Goal: Task Accomplishment & Management: Manage account settings

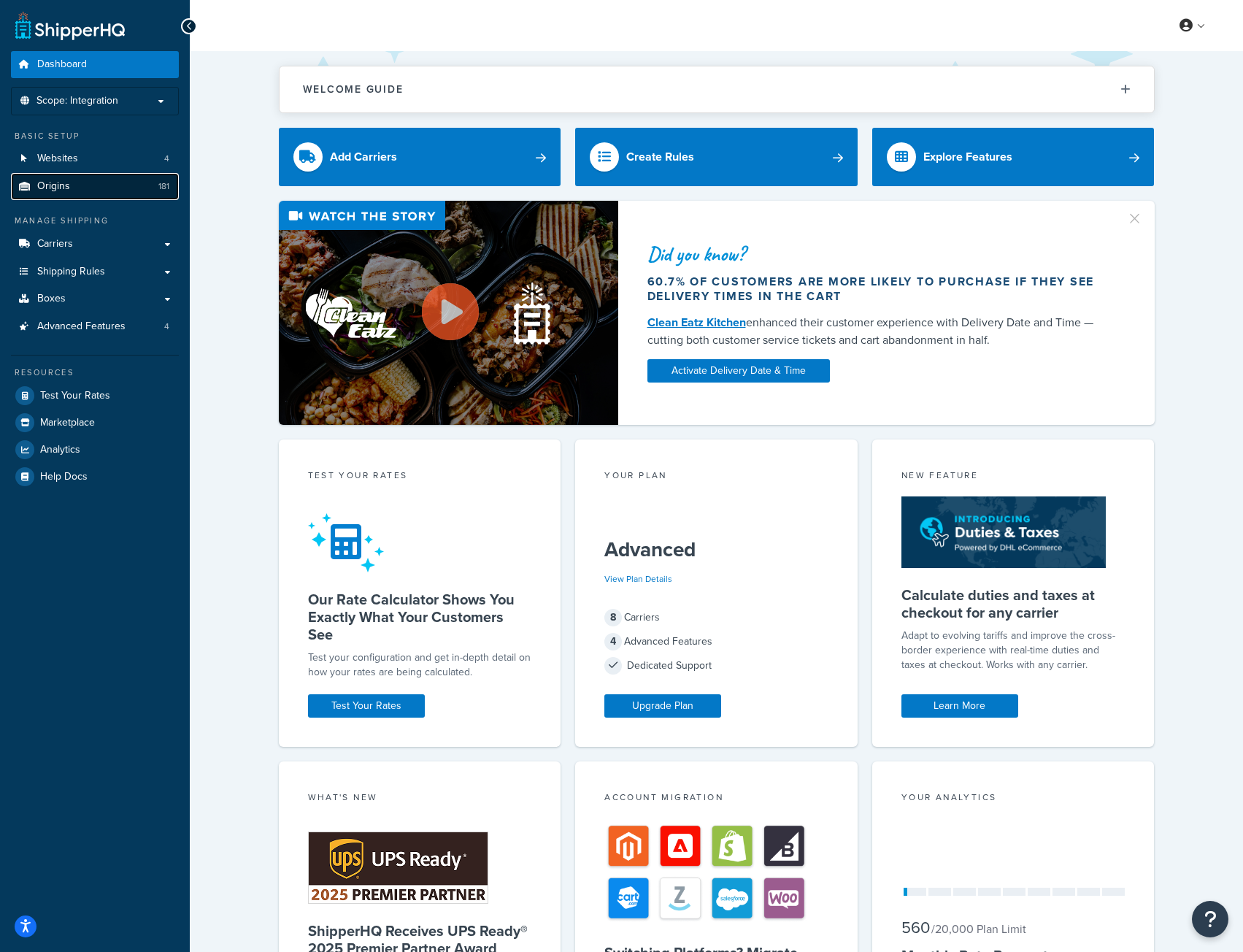
click at [115, 187] on link "Origins 181" at bounding box center [94, 186] width 168 height 27
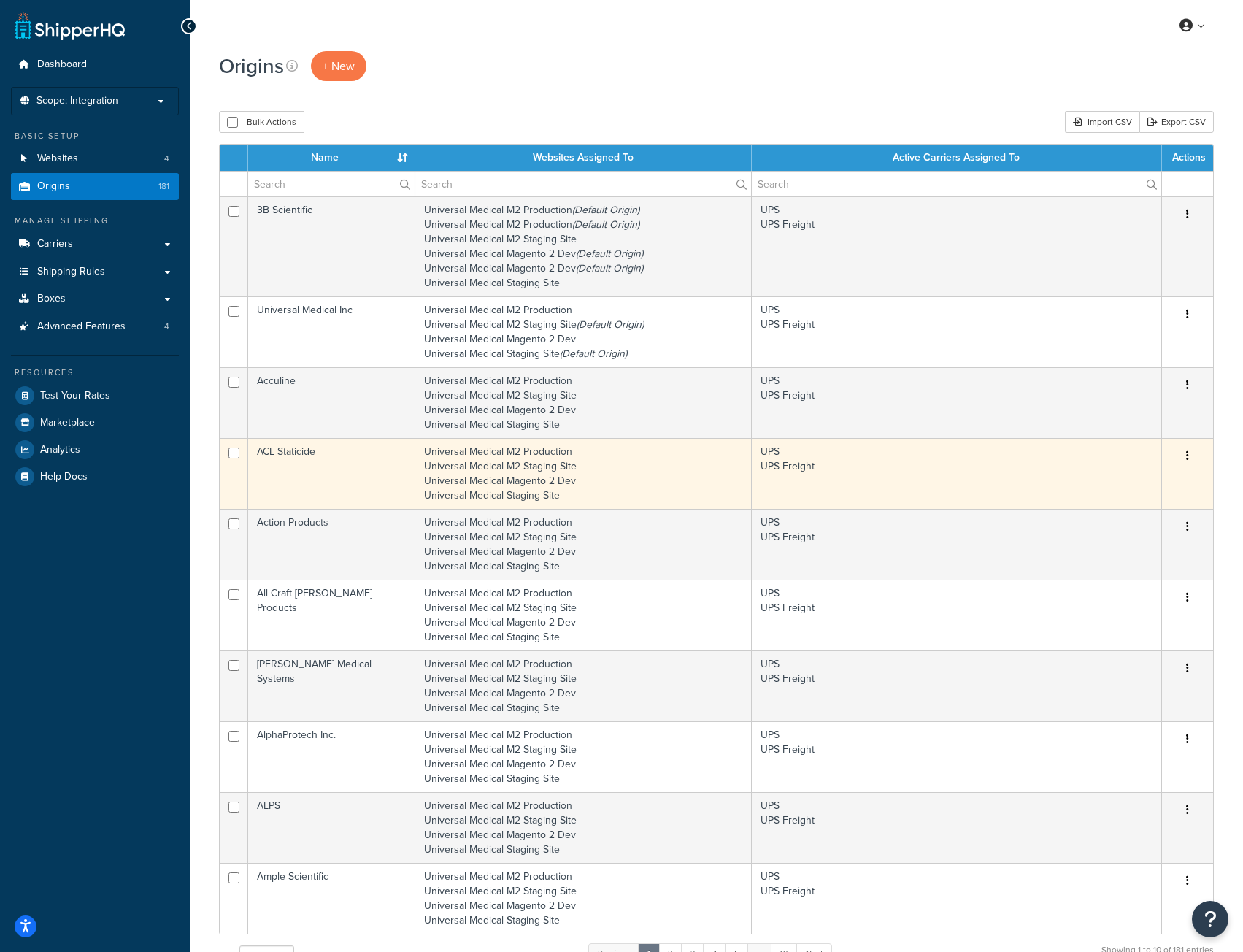
click at [1185, 455] on button "button" at bounding box center [1187, 456] width 21 height 23
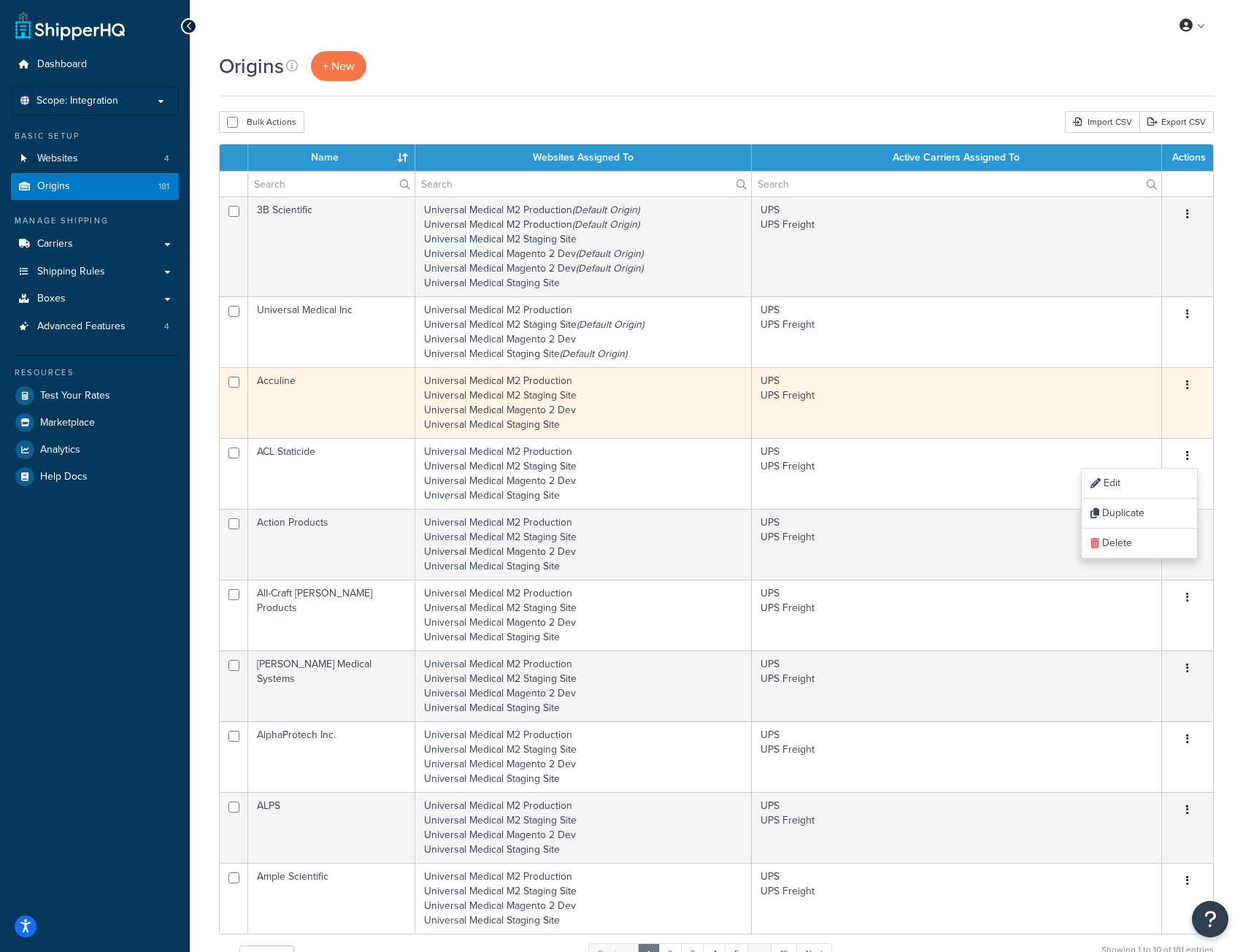
click at [1182, 380] on button "button" at bounding box center [1187, 386] width 21 height 23
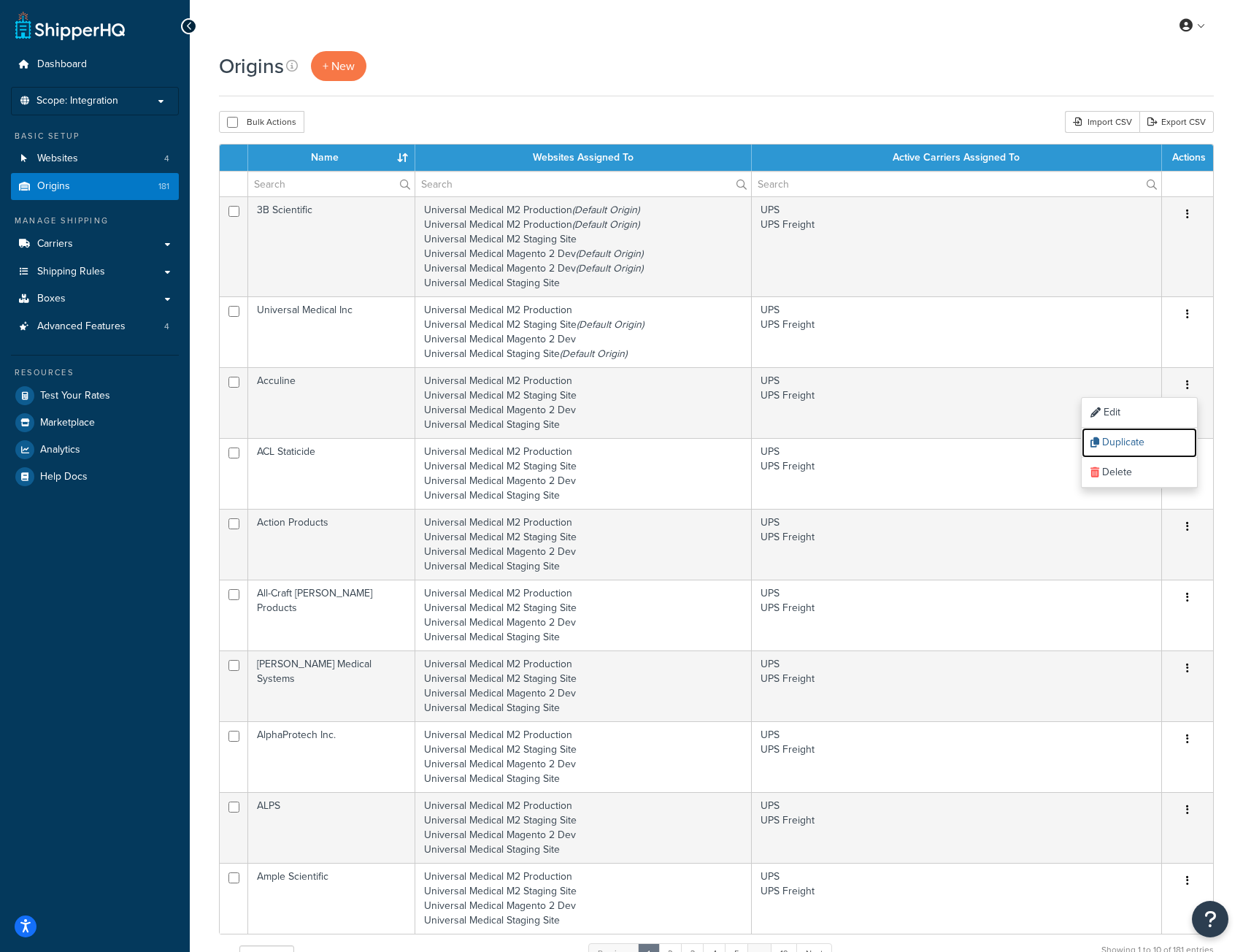
drag, startPoint x: 1124, startPoint y: 441, endPoint x: 677, endPoint y: 70, distance: 580.9
click at [1124, 441] on link "Duplicate" at bounding box center [1139, 442] width 115 height 30
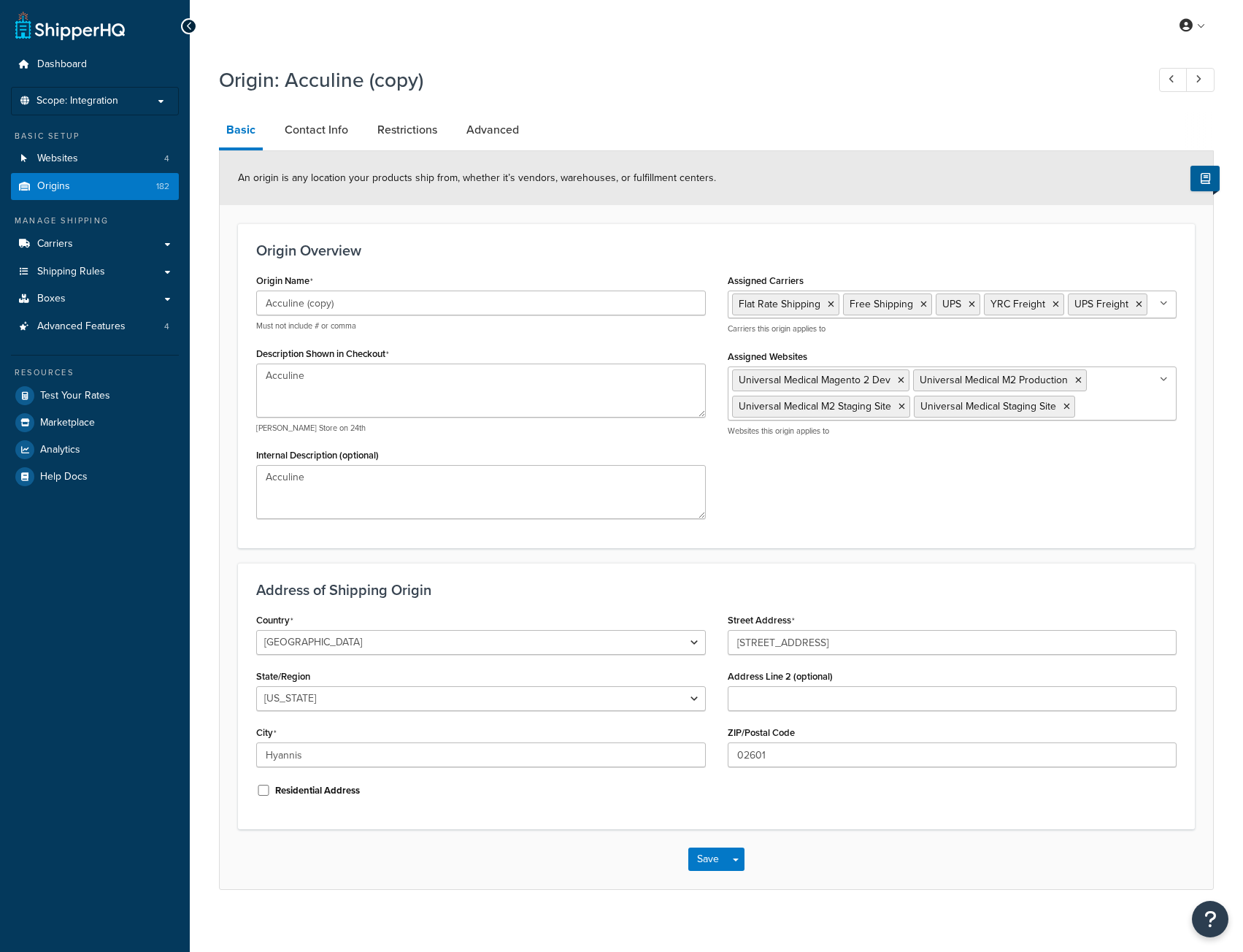
select select "21"
click at [441, 307] on input "Acculine (copy)" at bounding box center [480, 303] width 450 height 25
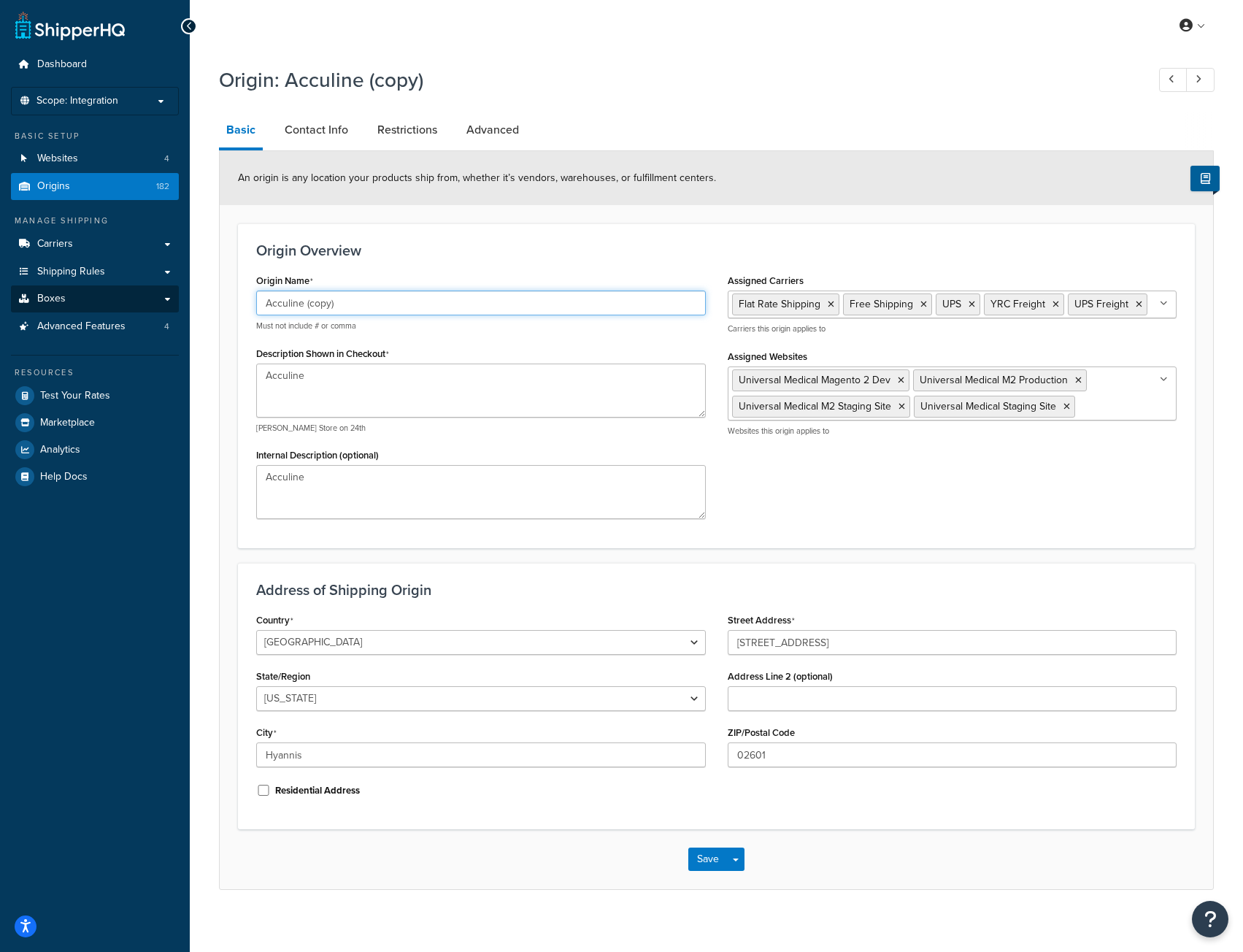
drag, startPoint x: 376, startPoint y: 302, endPoint x: 55, endPoint y: 285, distance: 321.4
click at [55, 285] on div "Dashboard Scope: Integration Basic Setup Websites 4 Origins 182 Manage Shipping…" at bounding box center [622, 481] width 1243 height 963
paste input "spen Surgical Products"
type input "Aspen Surgical Products"
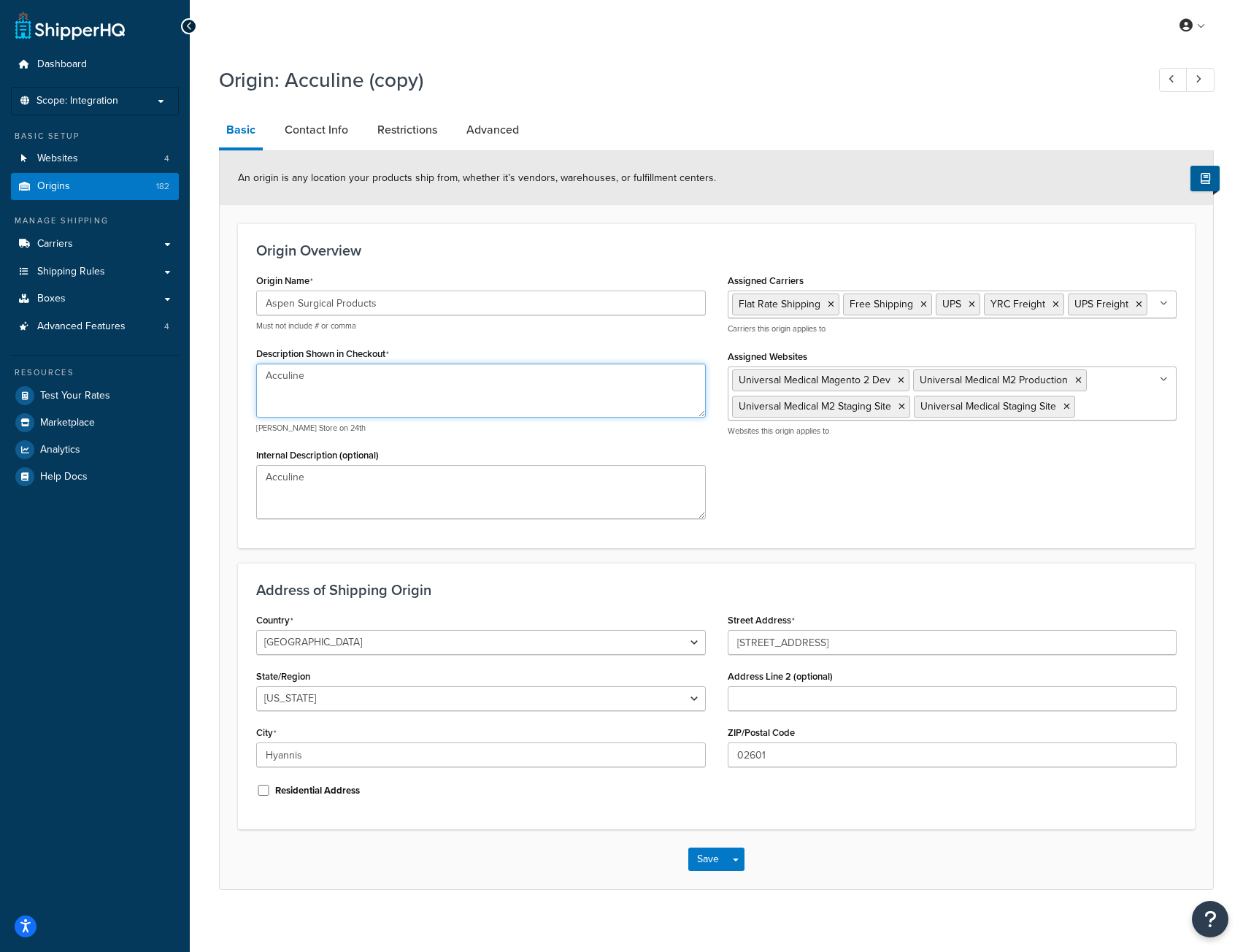
drag, startPoint x: 317, startPoint y: 389, endPoint x: 221, endPoint y: 385, distance: 96.1
click at [221, 385] on form "An origin is any location your products ship from, whether it’s vendors, wareho…" at bounding box center [717, 520] width 993 height 738
paste textarea "spen Surgical Products"
type textarea "Aspen Surgical Products"
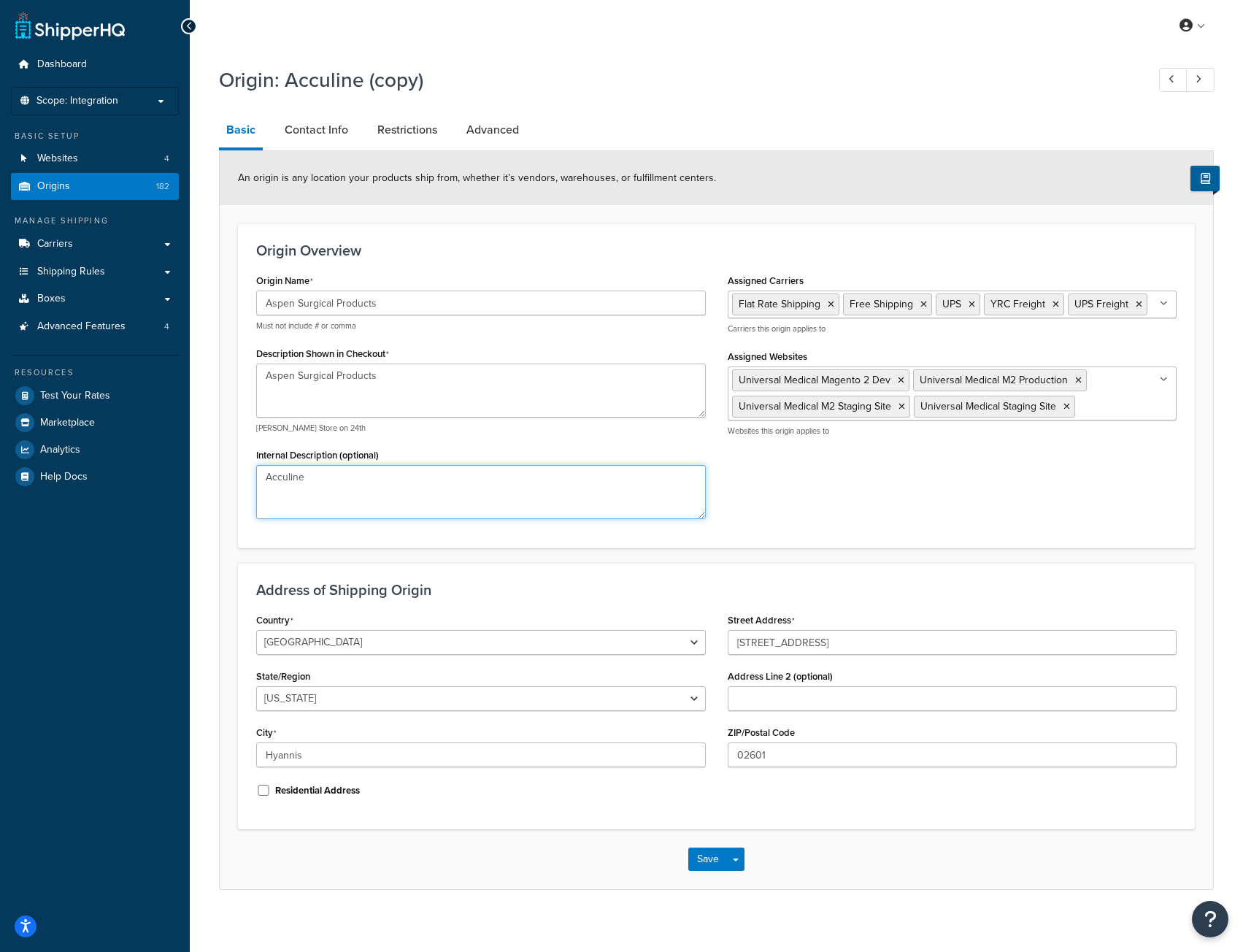
drag, startPoint x: 306, startPoint y: 489, endPoint x: 202, endPoint y: 474, distance: 105.1
click at [202, 474] on div "Origin: Acculine (copy) Basic Contact Info Restrictions Advanced An origin is a…" at bounding box center [717, 492] width 1053 height 868
paste textarea "spen Surgical Products"
type textarea "Aspen Surgical Products"
drag, startPoint x: 846, startPoint y: 638, endPoint x: 636, endPoint y: 642, distance: 210.0
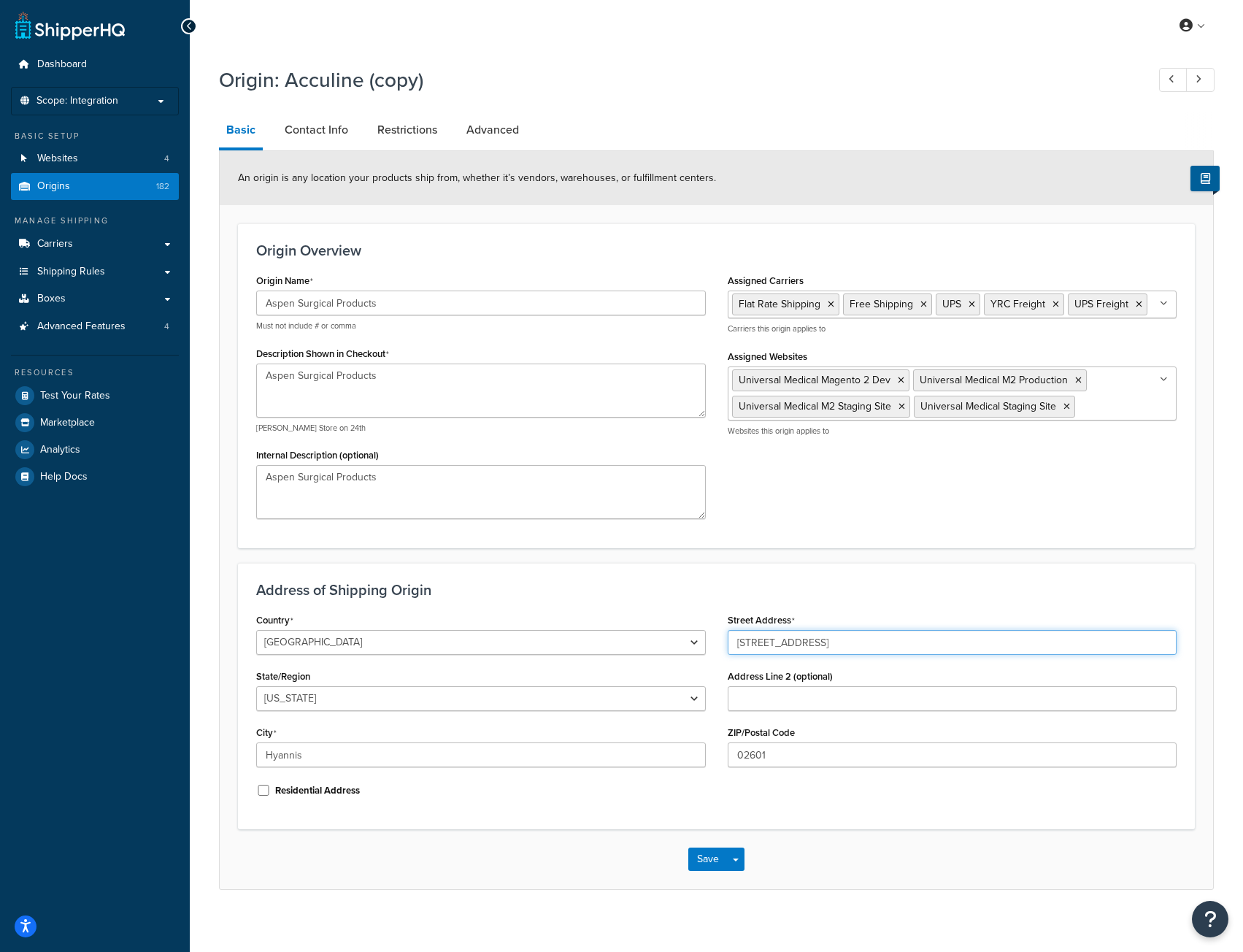
click at [636, 642] on div "Country [GEOGRAPHIC_DATA] [GEOGRAPHIC_DATA] [GEOGRAPHIC_DATA] [GEOGRAPHIC_DATA]…" at bounding box center [716, 710] width 942 height 202
paste input "[STREET_ADDRESS]"
type input "[STREET_ADDRESS]"
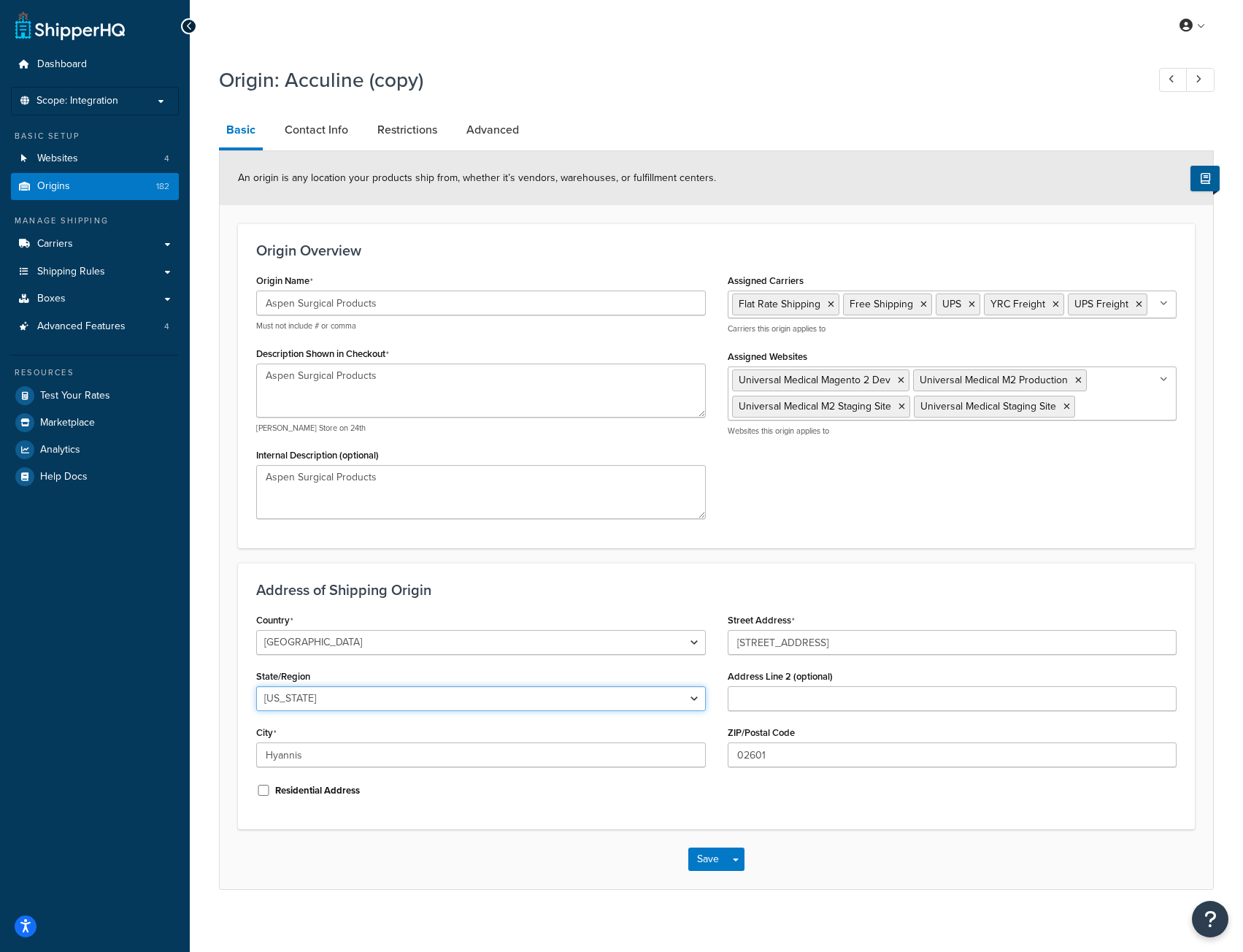
click at [379, 692] on select "Alabama Alaska American Samoa Arizona Arkansas Armed Forces Americas Armed Forc…" at bounding box center [480, 698] width 450 height 25
select select "22"
click at [256, 687] on select "Alabama Alaska American Samoa Arizona Arkansas Armed Forces Americas Armed Forc…" at bounding box center [480, 698] width 450 height 25
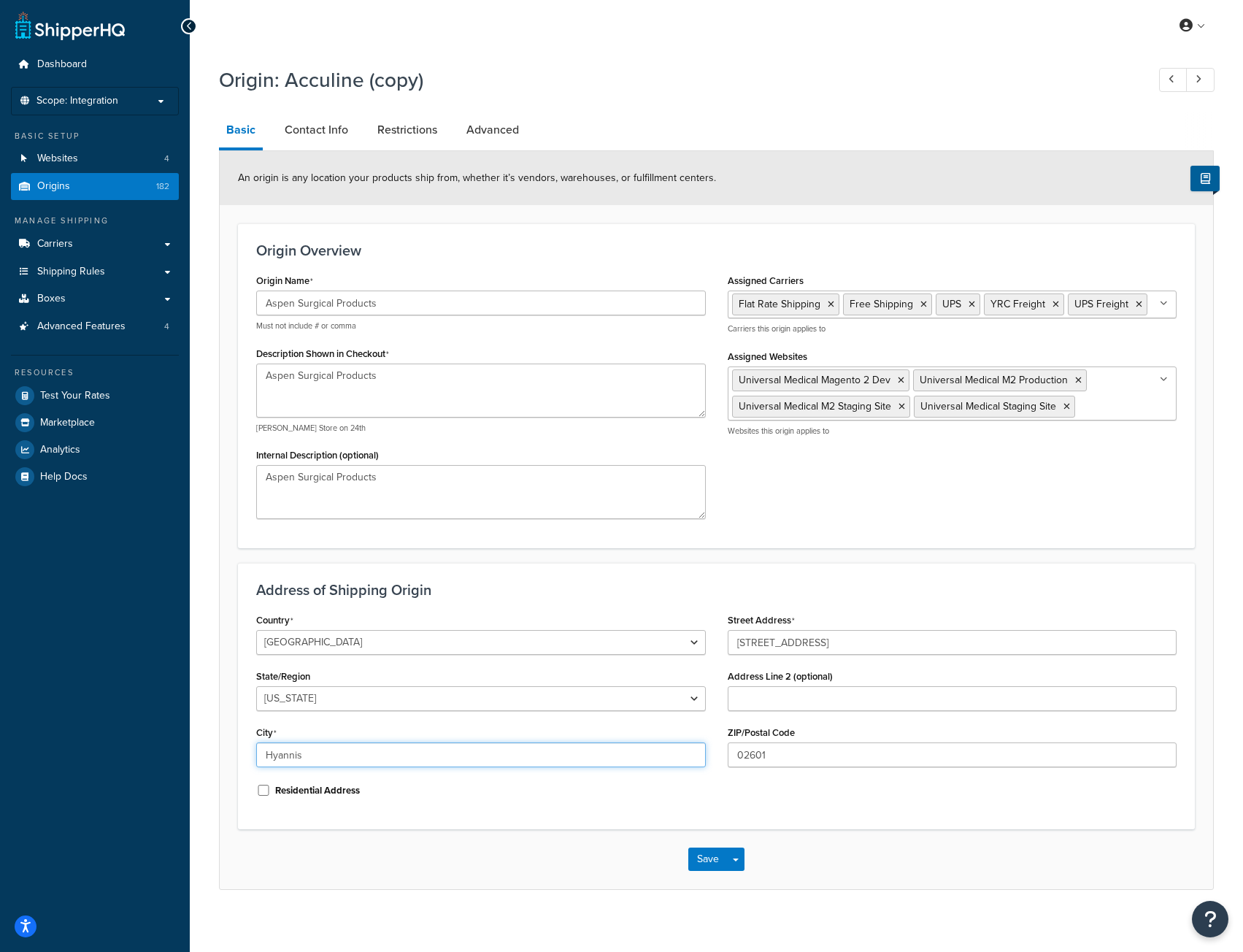
click at [345, 748] on input "Hyannis" at bounding box center [480, 754] width 450 height 25
click at [316, 755] on input "Hyannis" at bounding box center [480, 754] width 450 height 25
drag, startPoint x: 320, startPoint y: 756, endPoint x: 181, endPoint y: 756, distance: 139.0
click at [181, 756] on div "Dashboard Scope: Integration Basic Setup Websites 4 Origins 182 Manage Shipping…" at bounding box center [622, 481] width 1243 height 963
paste input "Caledonia"
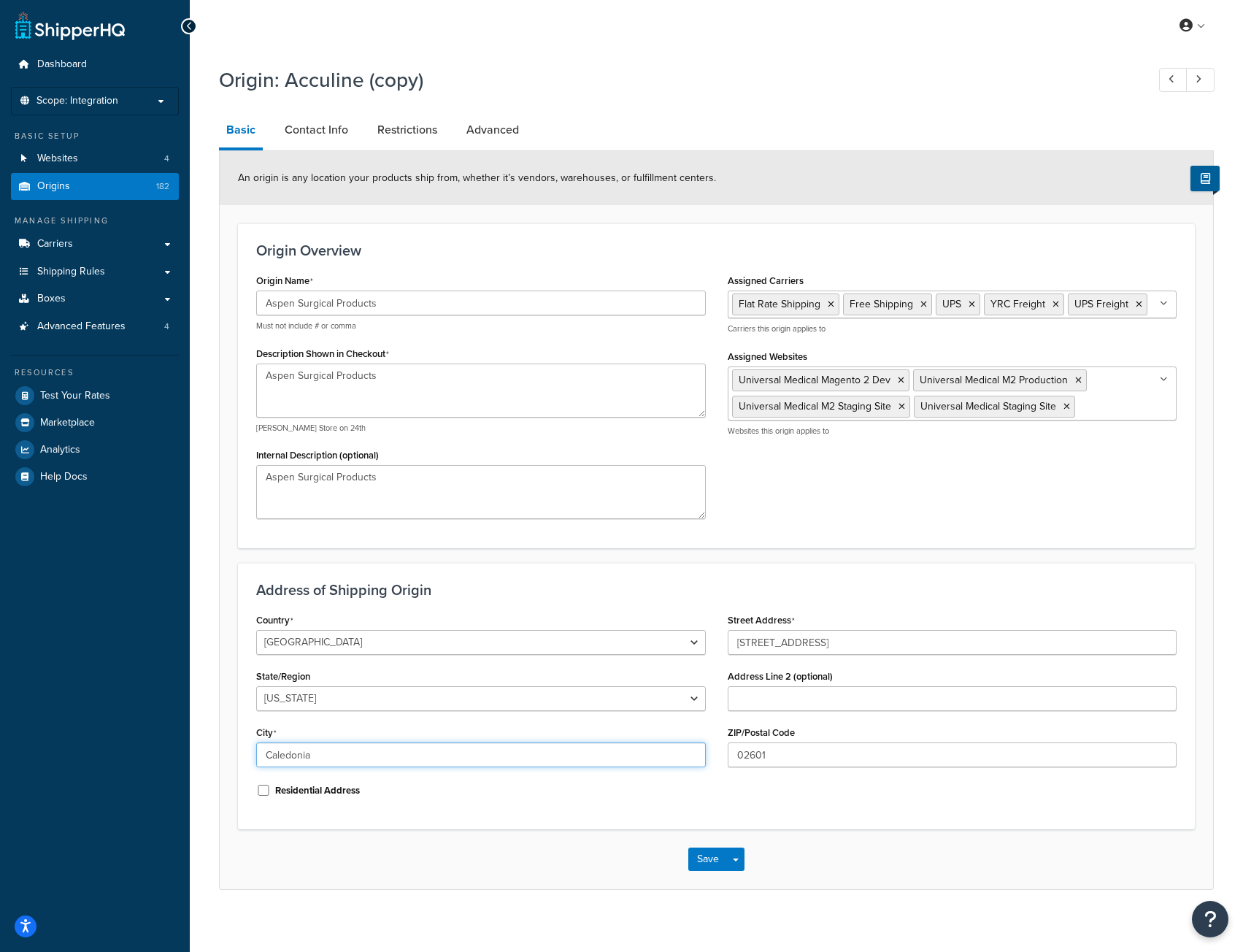
type input "Caledonia"
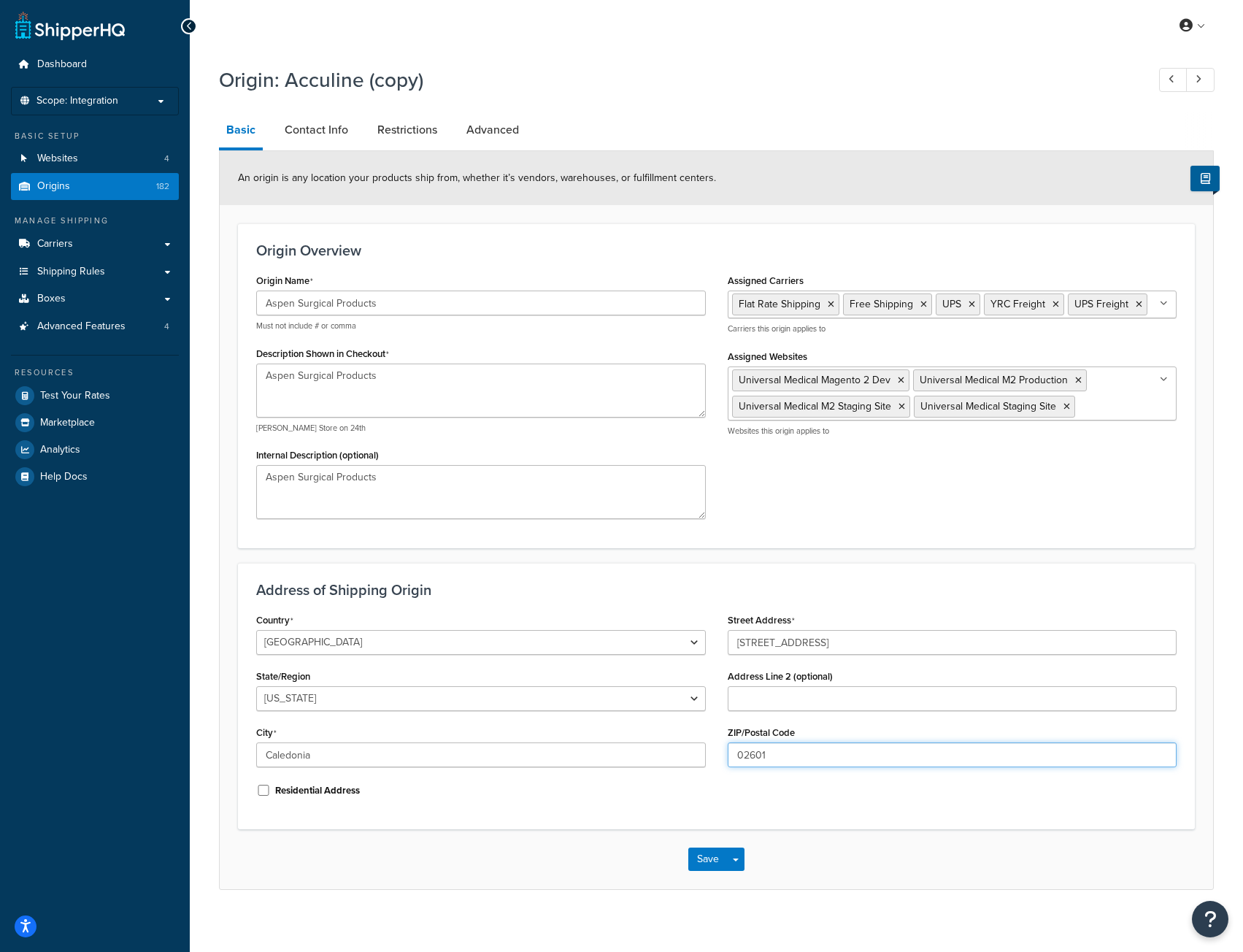
click at [793, 761] on input "02601" at bounding box center [952, 754] width 450 height 25
drag, startPoint x: 793, startPoint y: 757, endPoint x: 656, endPoint y: 759, distance: 137.0
click at [656, 759] on div "Country United States United Kingdom Afghanistan Åland Islands Albania Algeria …" at bounding box center [716, 710] width 942 height 202
paste input "49316"
type input "49316"
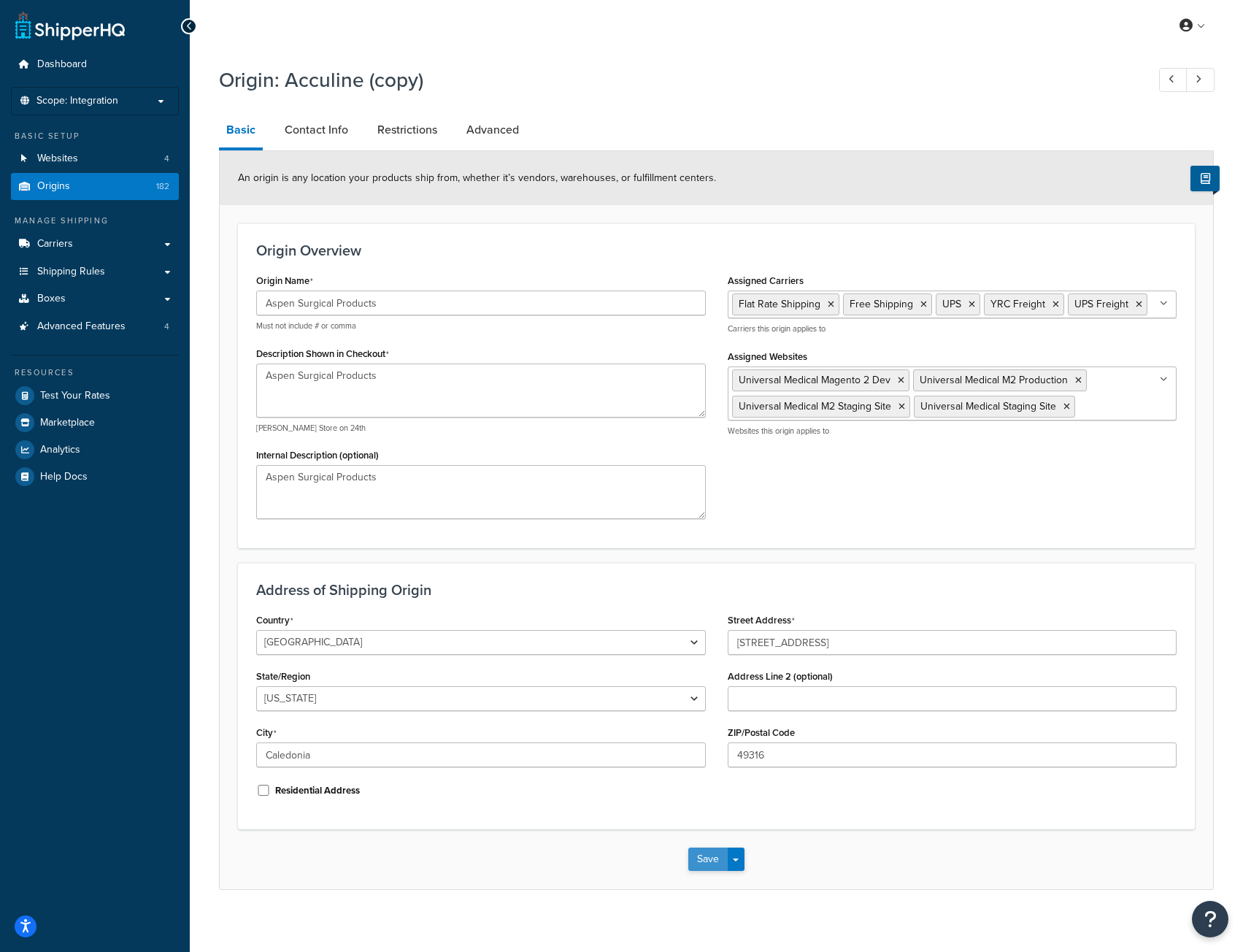
click at [701, 863] on button "Save" at bounding box center [707, 858] width 39 height 23
